Goal: Find contact information: Find contact information

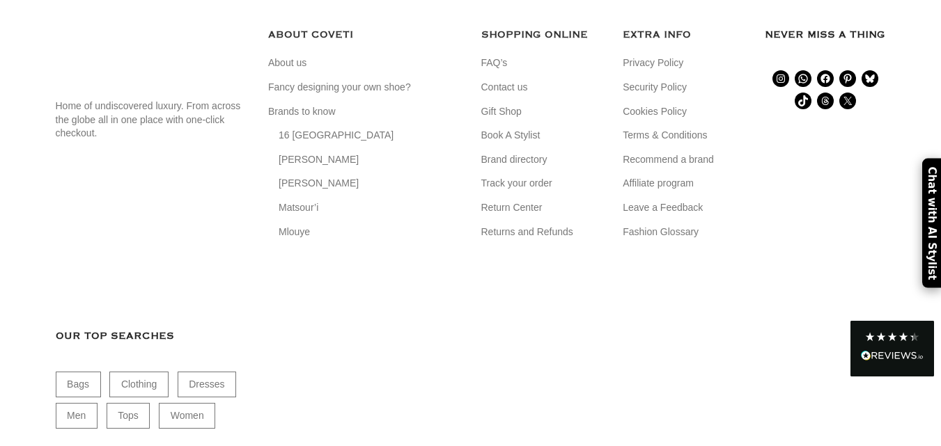
scroll to position [3499, 0]
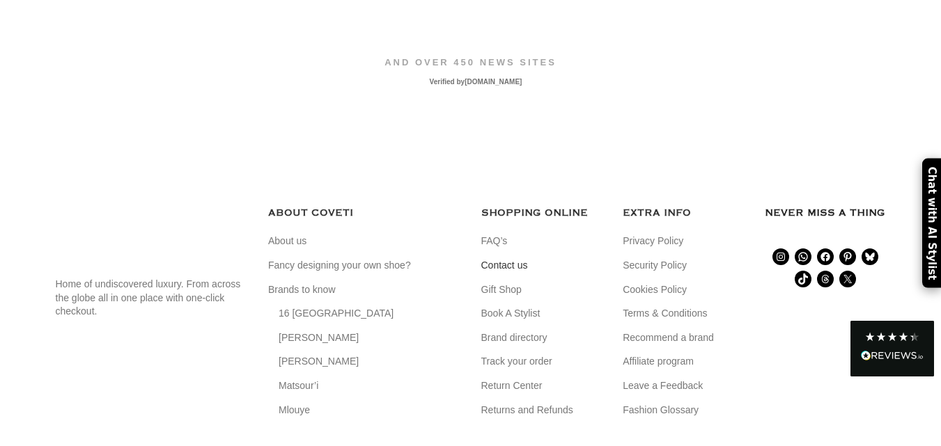
click at [500, 259] on link "Contact us" at bounding box center [505, 266] width 48 height 14
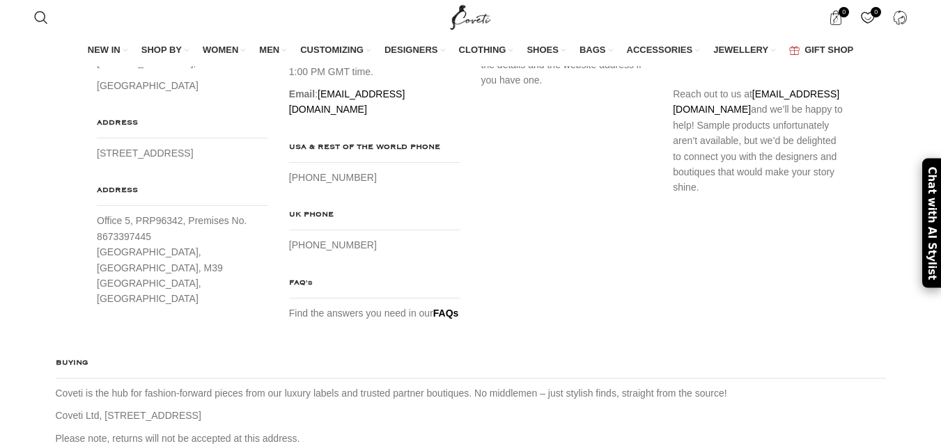
scroll to position [279, 0]
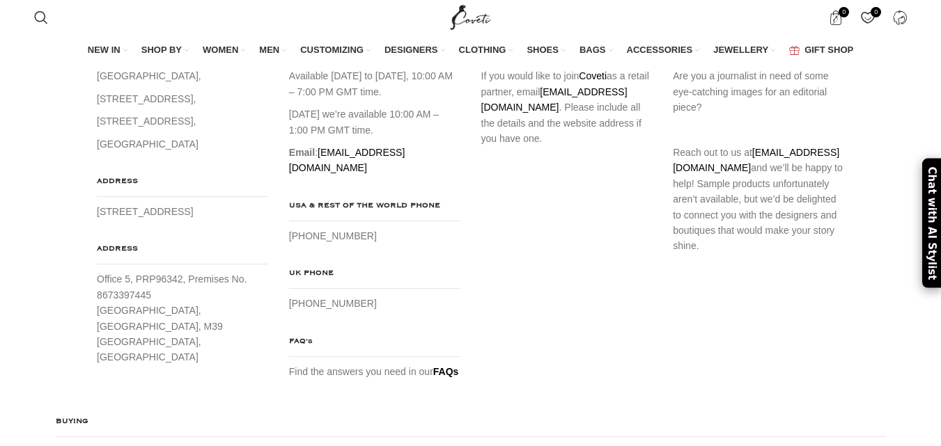
click at [199, 197] on h4 "ADDRESS" at bounding box center [182, 185] width 171 height 23
drag, startPoint x: 285, startPoint y: 264, endPoint x: 428, endPoint y: 318, distance: 153.4
click at [331, 274] on div "CUSTOMER CARE Available [DATE] to [DATE], 10:00 AM – 7:00 PM GMT time. [DATE] w…" at bounding box center [375, 208] width 192 height 341
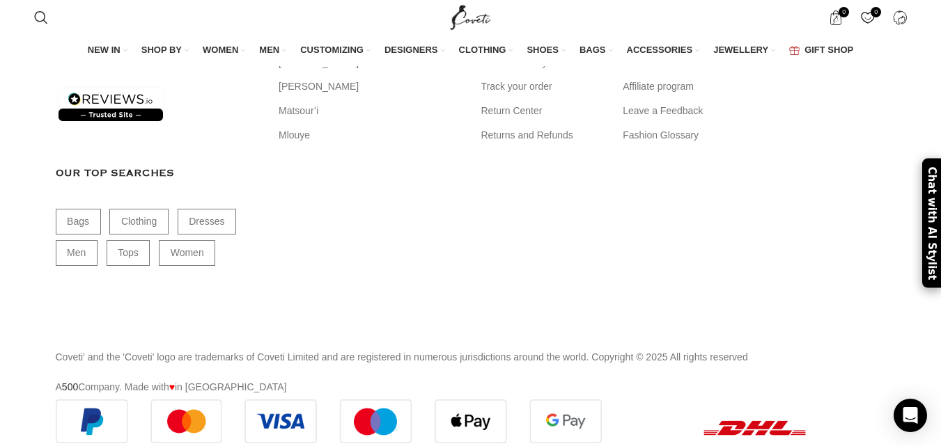
scroll to position [1248, 0]
